Goal: Navigation & Orientation: Find specific page/section

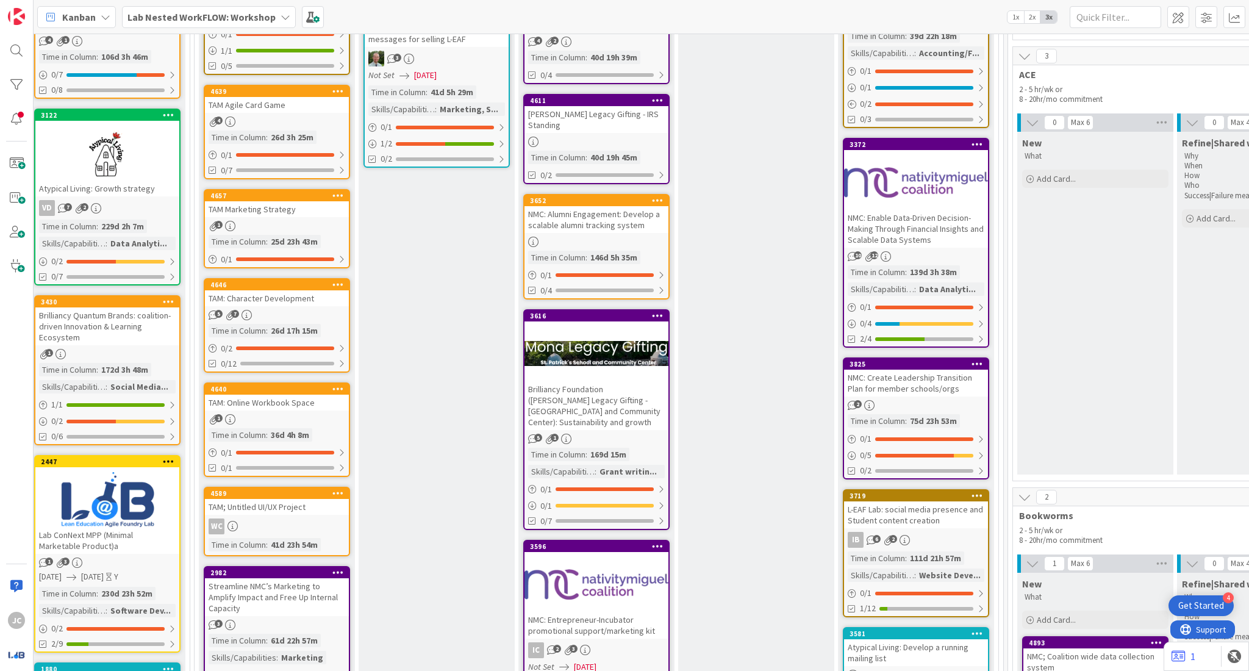
scroll to position [482, 977]
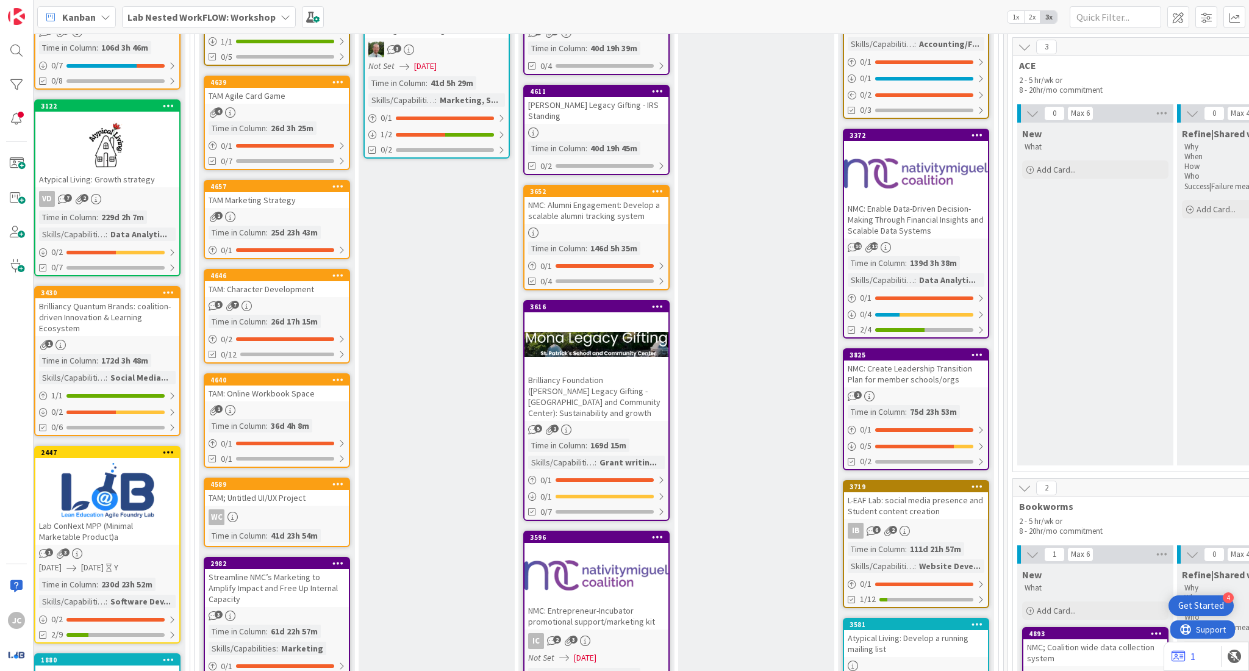
click at [323, 385] on div "TAM: Online Workbook Space" at bounding box center [277, 393] width 144 height 16
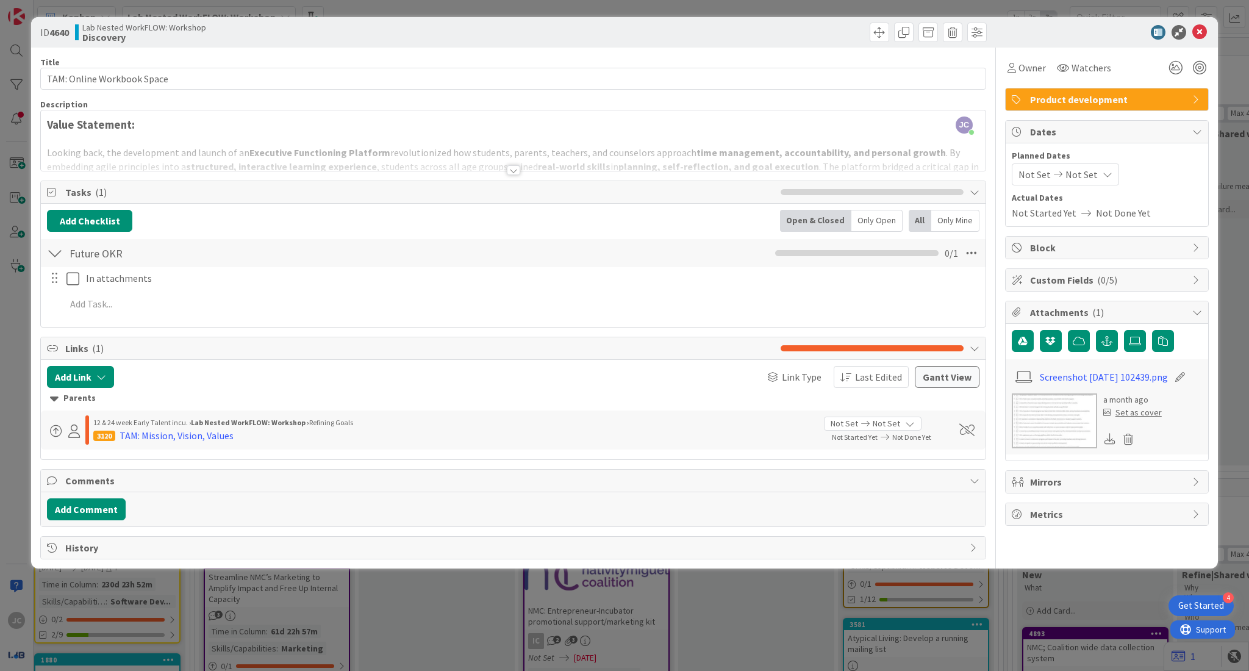
click at [514, 168] on div at bounding box center [513, 170] width 13 height 10
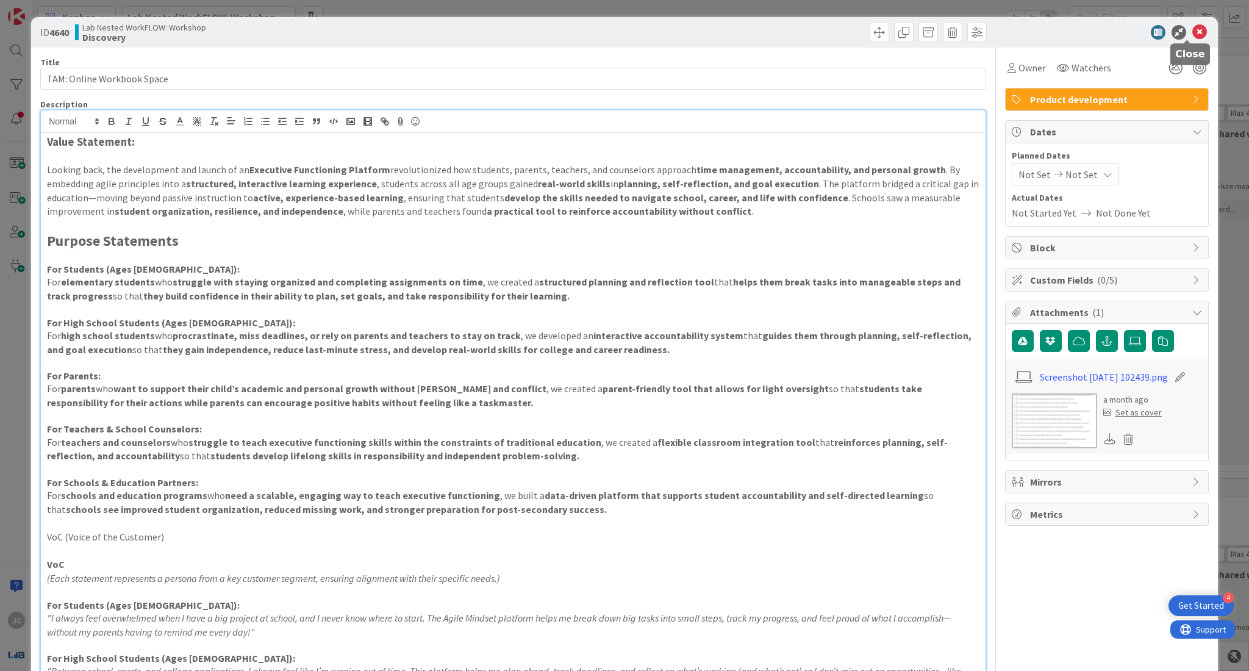
click at [1194, 37] on icon at bounding box center [1199, 32] width 15 height 15
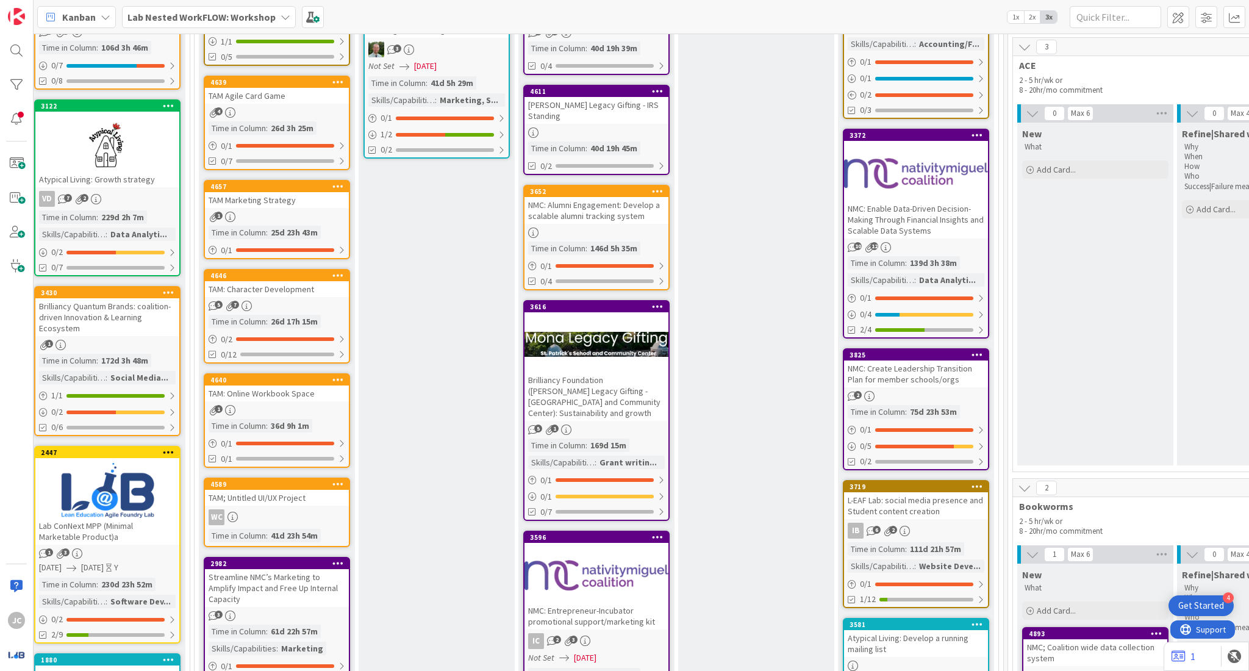
click at [242, 22] on b "Lab Nested WorkFLOW: Workshop" at bounding box center [201, 17] width 148 height 12
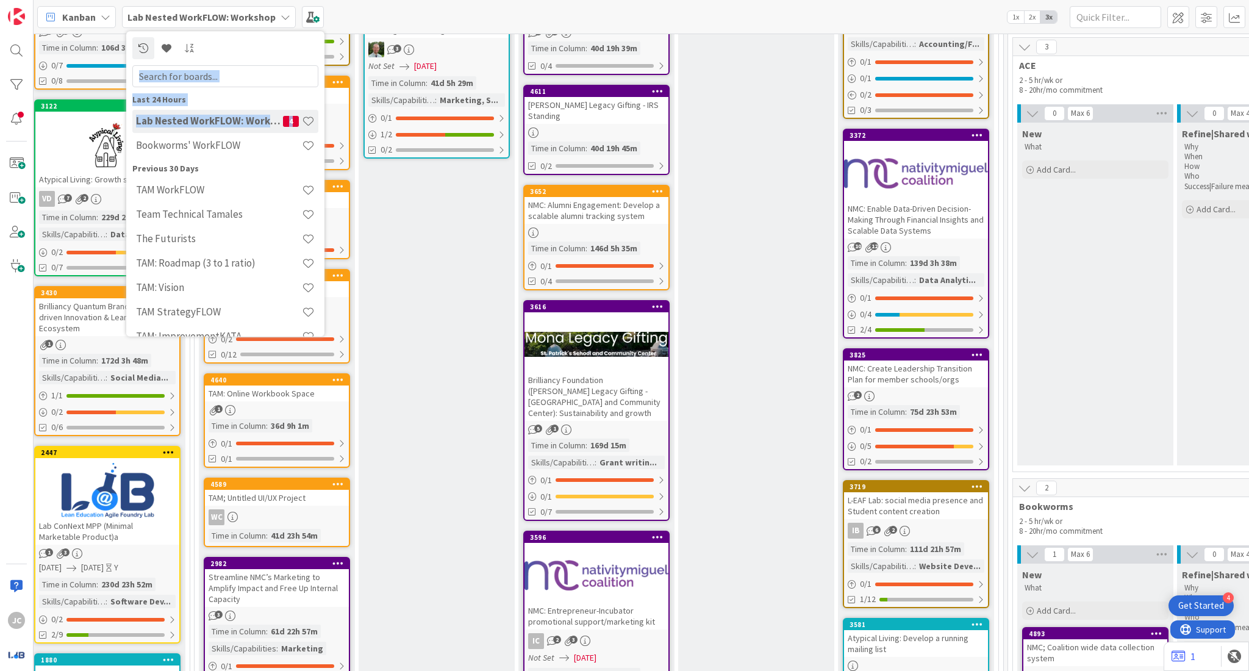
drag, startPoint x: 318, startPoint y: 87, endPoint x: 323, endPoint y: 111, distance: 25.0
click at [323, 111] on div "Last 24 Hours Lab Nested WorkFLOW: Workshop 4 Bookworms' WorkFLOW Previous 30 D…" at bounding box center [225, 183] width 198 height 305
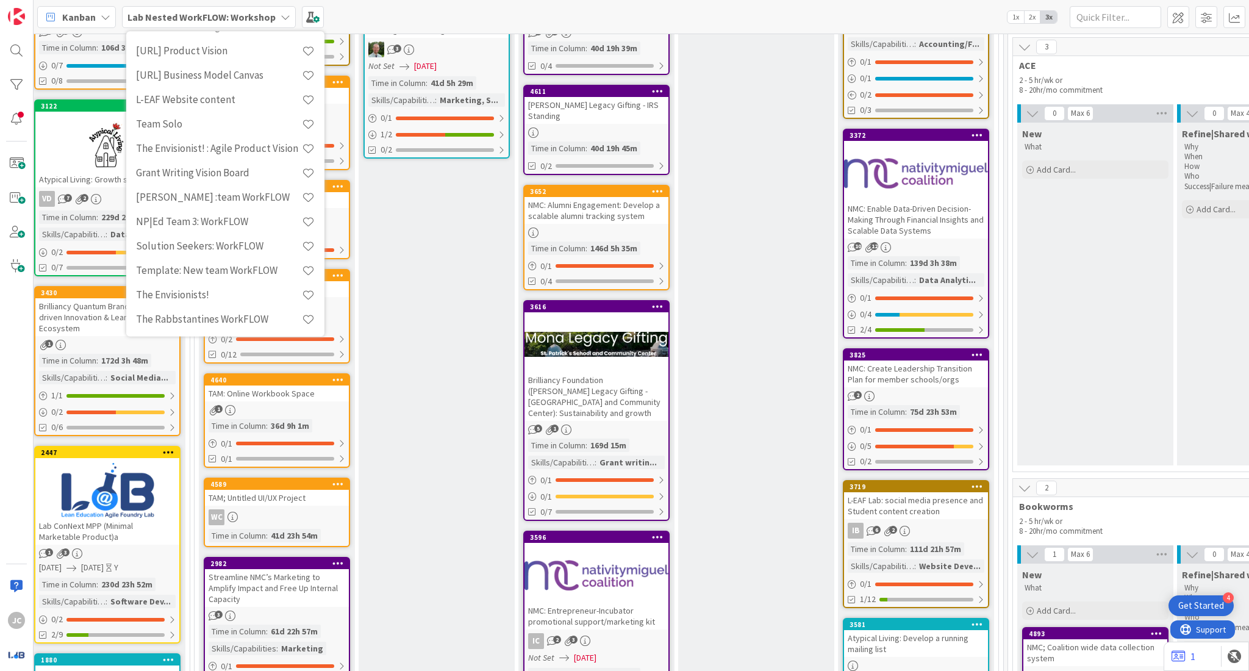
scroll to position [503, 0]
